Goal: Transaction & Acquisition: Purchase product/service

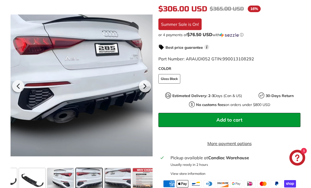
scroll to position [0, 53]
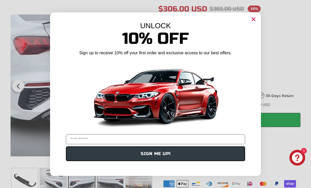
click at [254, 21] on icon "Close dialog" at bounding box center [253, 18] width 3 height 3
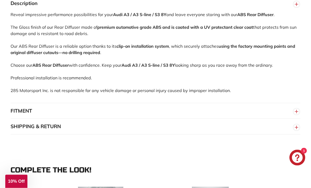
scroll to position [384, 0]
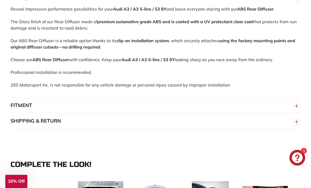
click at [287, 113] on button "FITMENT" at bounding box center [156, 106] width 290 height 16
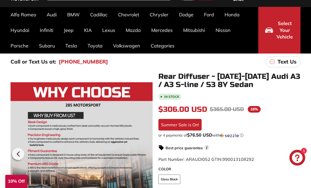
scroll to position [37, 0]
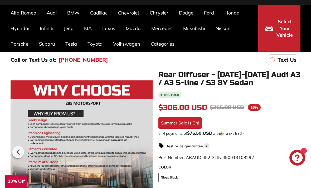
click at [18, 153] on icon at bounding box center [18, 152] width 2 height 4
click at [18, 152] on icon at bounding box center [18, 152] width 2 height 4
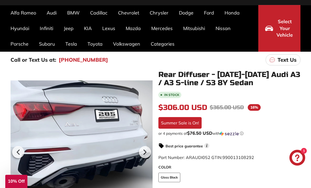
click at [15, 150] on icon at bounding box center [18, 152] width 12 height 12
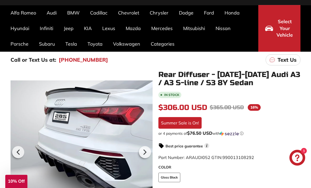
click at [23, 150] on icon at bounding box center [18, 152] width 12 height 12
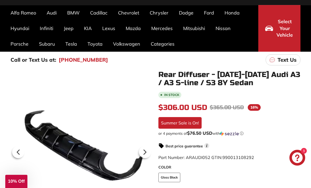
scroll to position [0, 0]
click at [27, 150] on div at bounding box center [82, 151] width 142 height 161
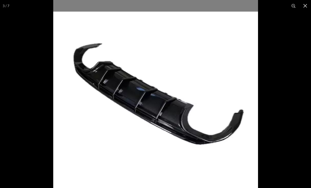
click at [23, 155] on div at bounding box center [155, 94] width 311 height 188
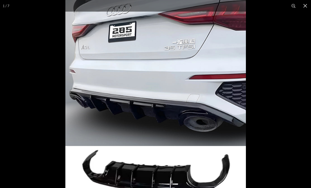
click at [207, 140] on img at bounding box center [155, 102] width 181 height 205
click at [218, 127] on img at bounding box center [155, 102] width 181 height 205
click at [307, 6] on button at bounding box center [306, 6] width 12 height 12
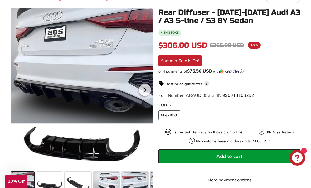
scroll to position [101, 0]
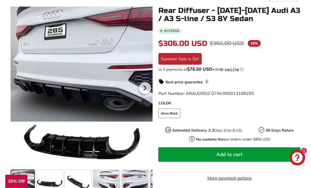
click at [63, 184] on div at bounding box center [49, 183] width 28 height 28
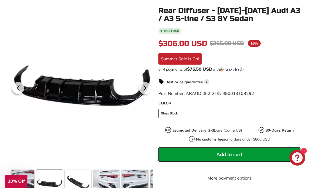
click at [85, 184] on span at bounding box center [78, 183] width 26 height 26
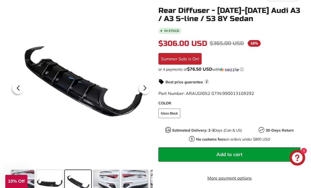
click at [119, 183] on span at bounding box center [106, 183] width 26 height 26
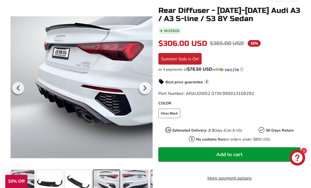
click at [134, 178] on span at bounding box center [135, 183] width 26 height 26
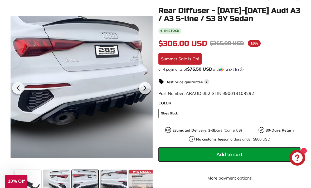
scroll to position [0, 53]
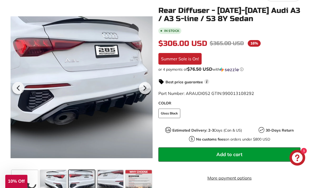
click at [108, 187] on span at bounding box center [110, 183] width 26 height 26
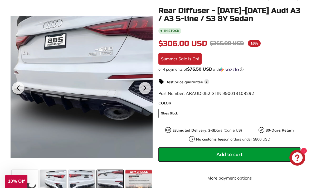
click at [133, 182] on span at bounding box center [139, 183] width 26 height 26
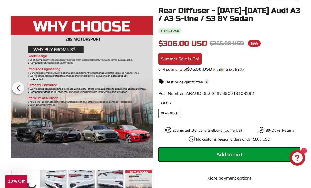
scroll to position [0, 54]
click at [108, 183] on span at bounding box center [110, 183] width 26 height 26
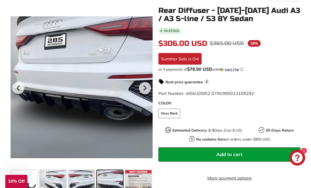
click at [62, 183] on span at bounding box center [53, 183] width 26 height 26
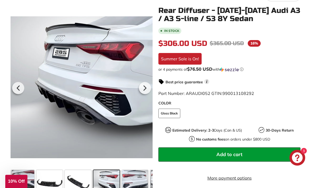
scroll to position [0, 0]
click at [31, 174] on span at bounding box center [22, 183] width 23 height 26
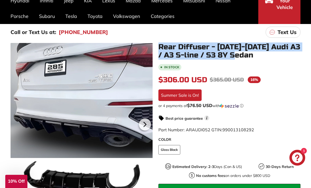
scroll to position [65, 0]
